Goal: Information Seeking & Learning: Check status

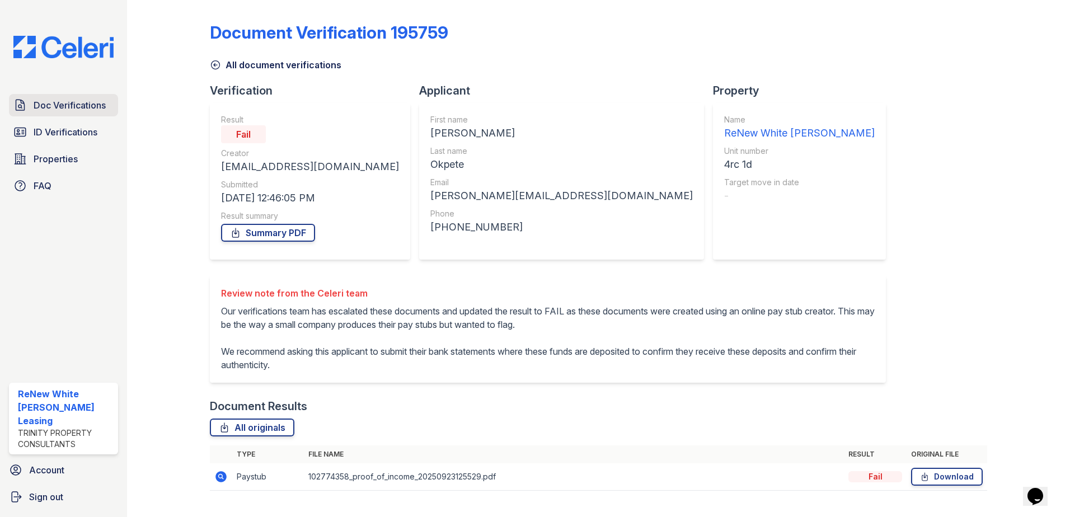
click at [70, 109] on span "Doc Verifications" at bounding box center [70, 104] width 72 height 13
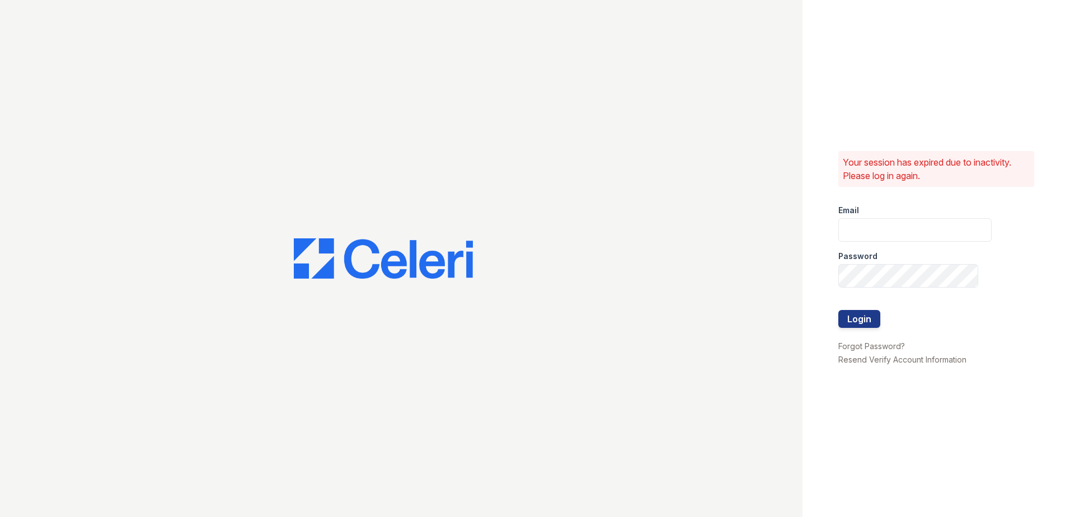
type input "[EMAIL_ADDRESS][DOMAIN_NAME]"
click at [870, 316] on button "Login" at bounding box center [859, 319] width 42 height 18
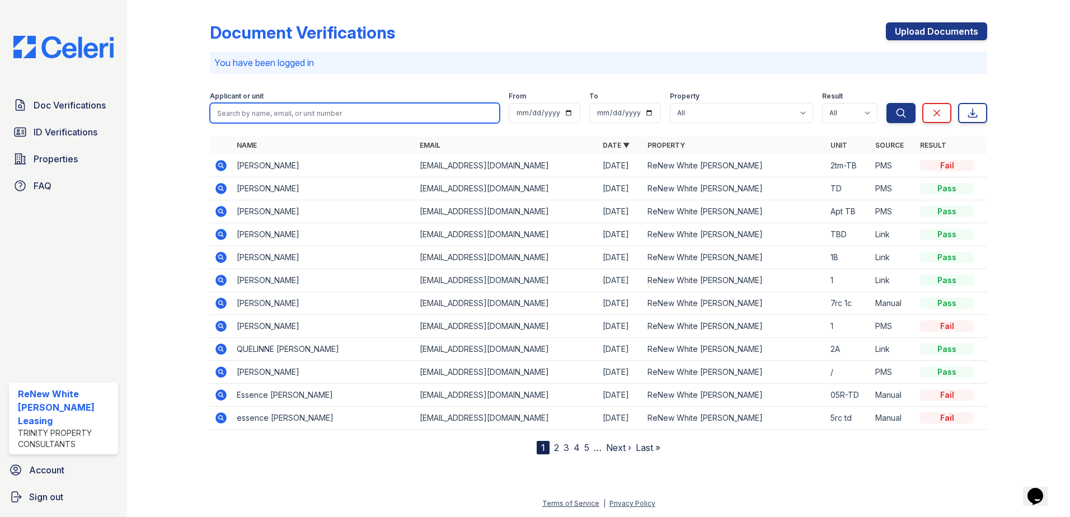
drag, startPoint x: 455, startPoint y: 117, endPoint x: 465, endPoint y: 111, distance: 11.5
click at [454, 116] on input "search" at bounding box center [355, 113] width 290 height 20
type input "YONG"
click at [886, 103] on button "Search" at bounding box center [900, 113] width 29 height 20
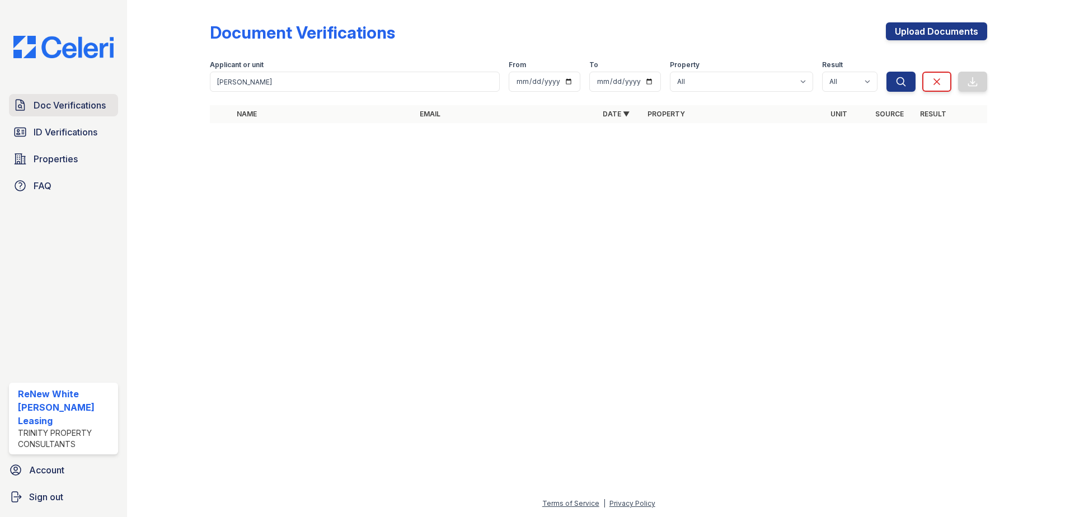
click at [114, 104] on link "Doc Verifications" at bounding box center [63, 105] width 109 height 22
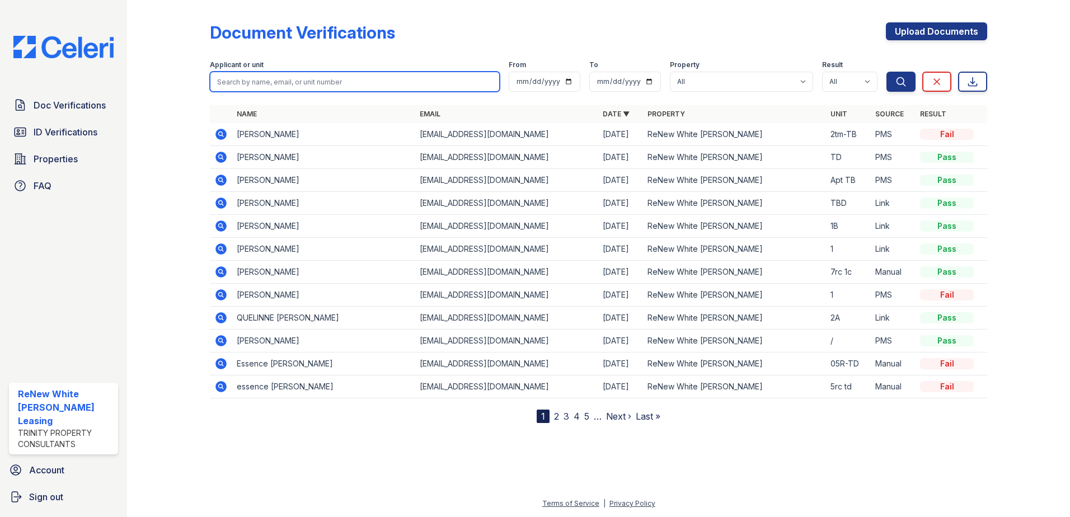
click at [241, 86] on input "search" at bounding box center [355, 82] width 290 height 20
type input "HOWARD"
click at [886, 72] on button "Search" at bounding box center [900, 82] width 29 height 20
